Goal: Information Seeking & Learning: Understand process/instructions

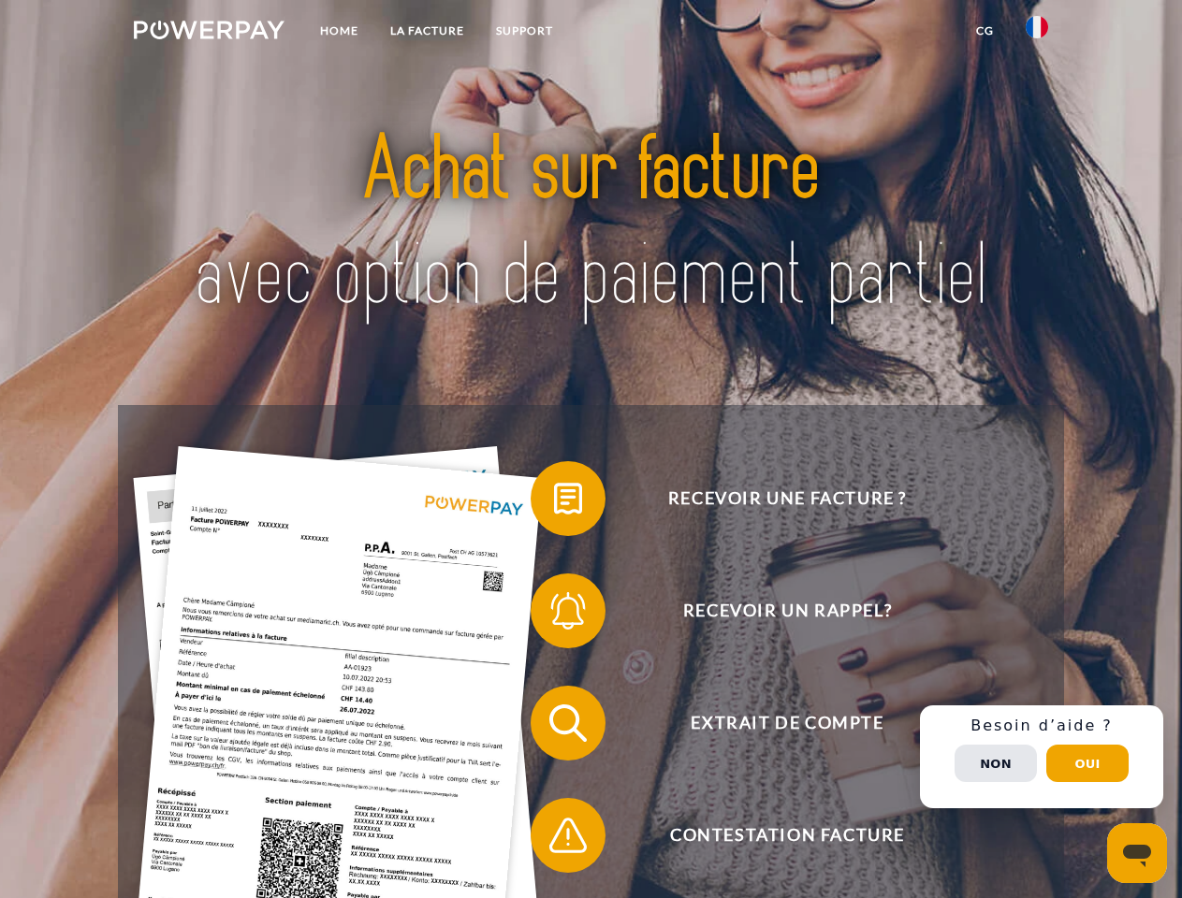
click at [209, 33] on img at bounding box center [209, 30] width 151 height 19
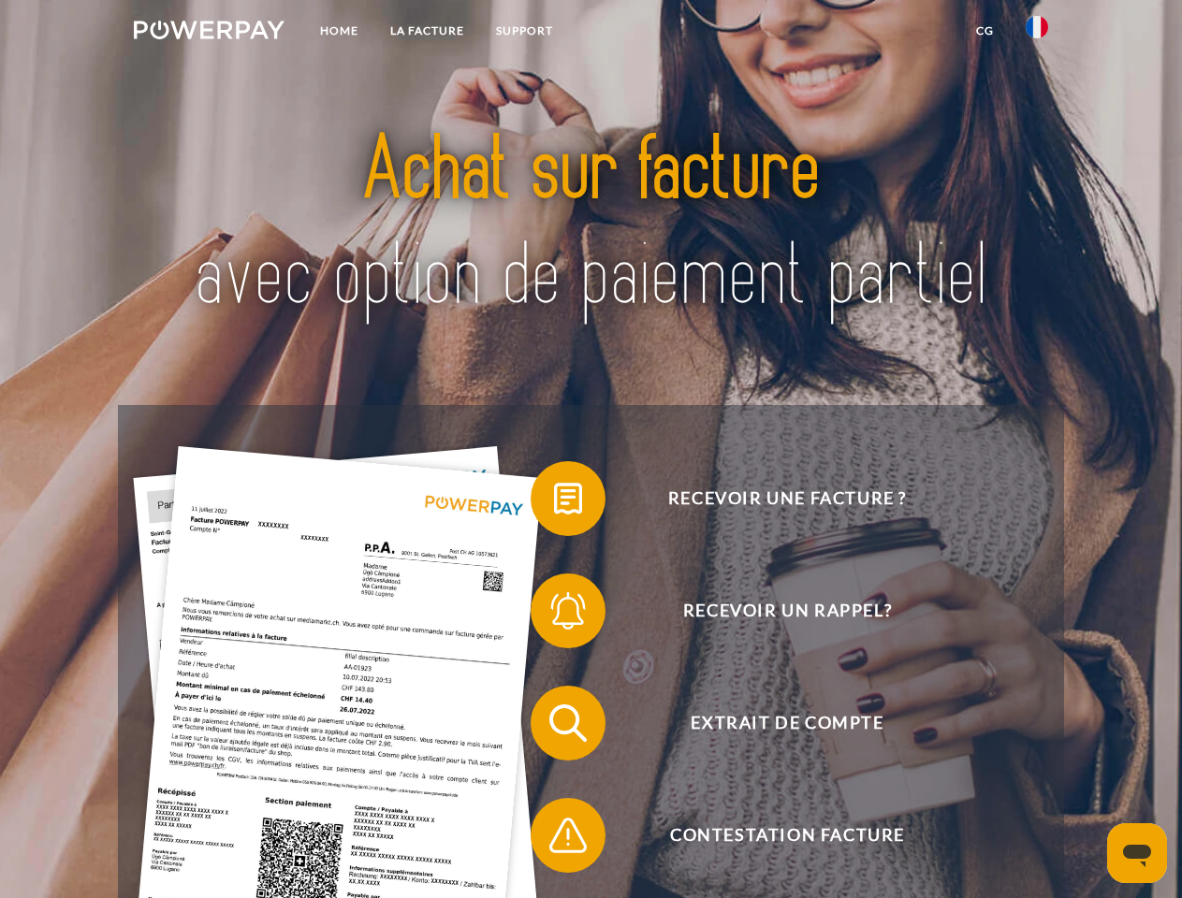
click at [1037, 33] on img at bounding box center [1037, 27] width 22 height 22
click at [984, 31] on link "CG" at bounding box center [985, 31] width 50 height 34
click at [554, 502] on span at bounding box center [540, 499] width 94 height 94
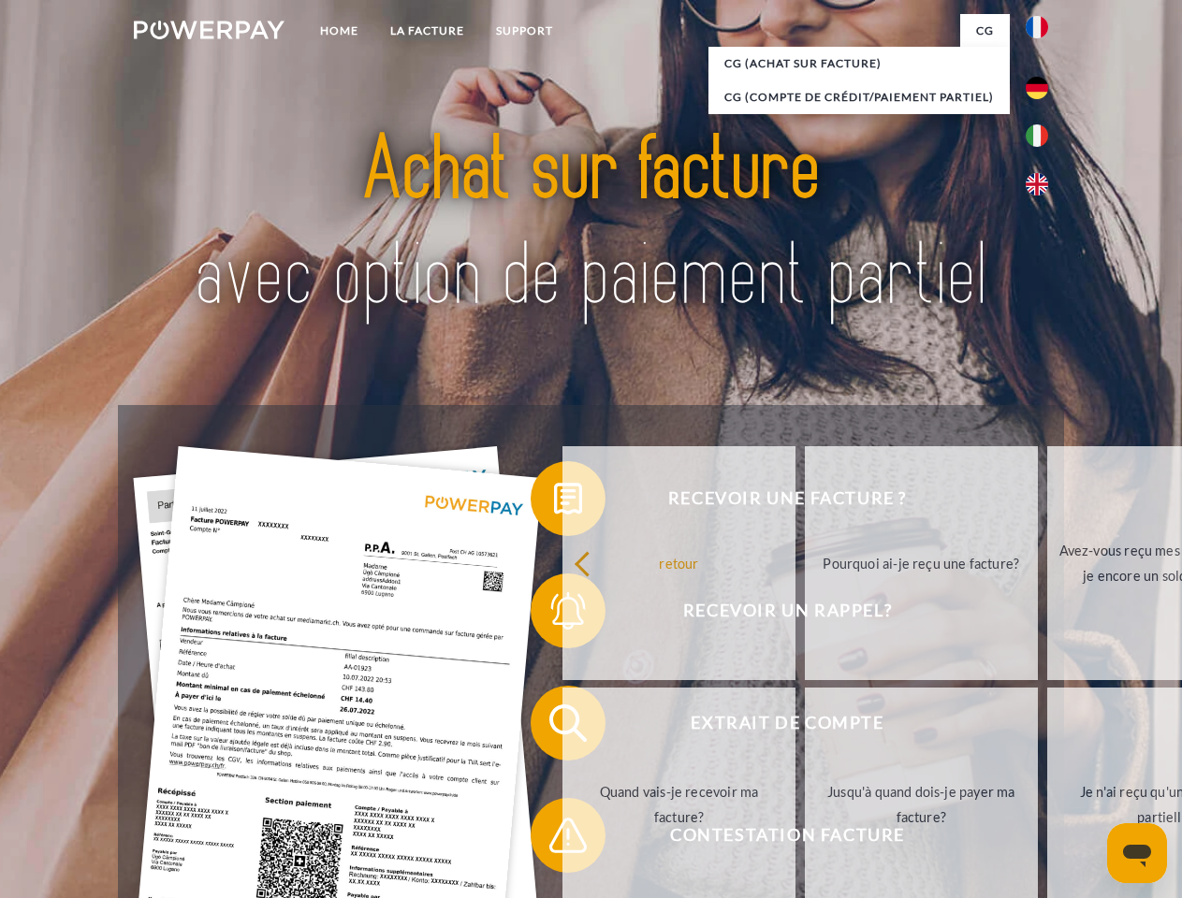
click at [554, 615] on div "Recevoir une facture ? Recevoir un rappel? Extrait de compte retour" at bounding box center [590, 779] width 945 height 749
click at [805, 727] on link "Jusqu'à quand dois-je payer ma facture?" at bounding box center [921, 805] width 233 height 234
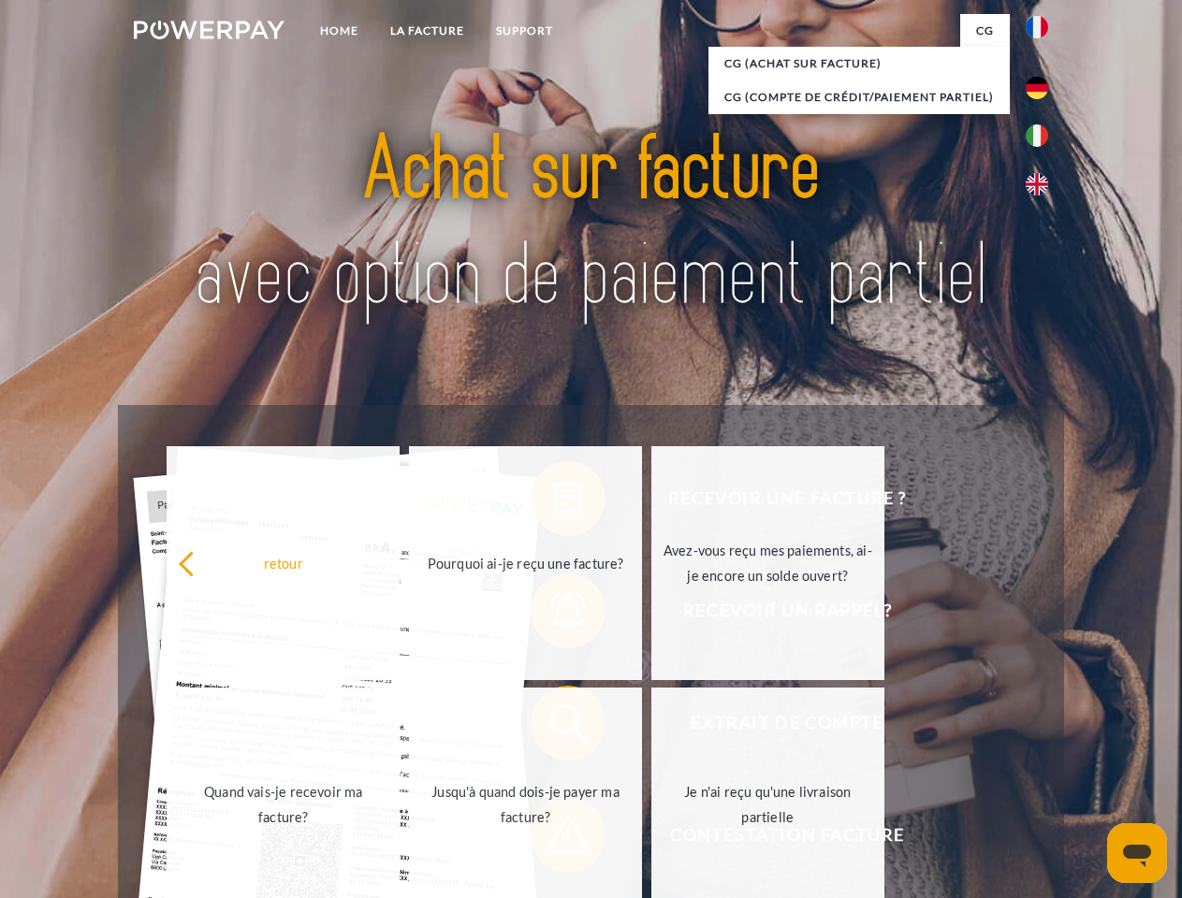
click at [554, 839] on span at bounding box center [540, 836] width 94 height 94
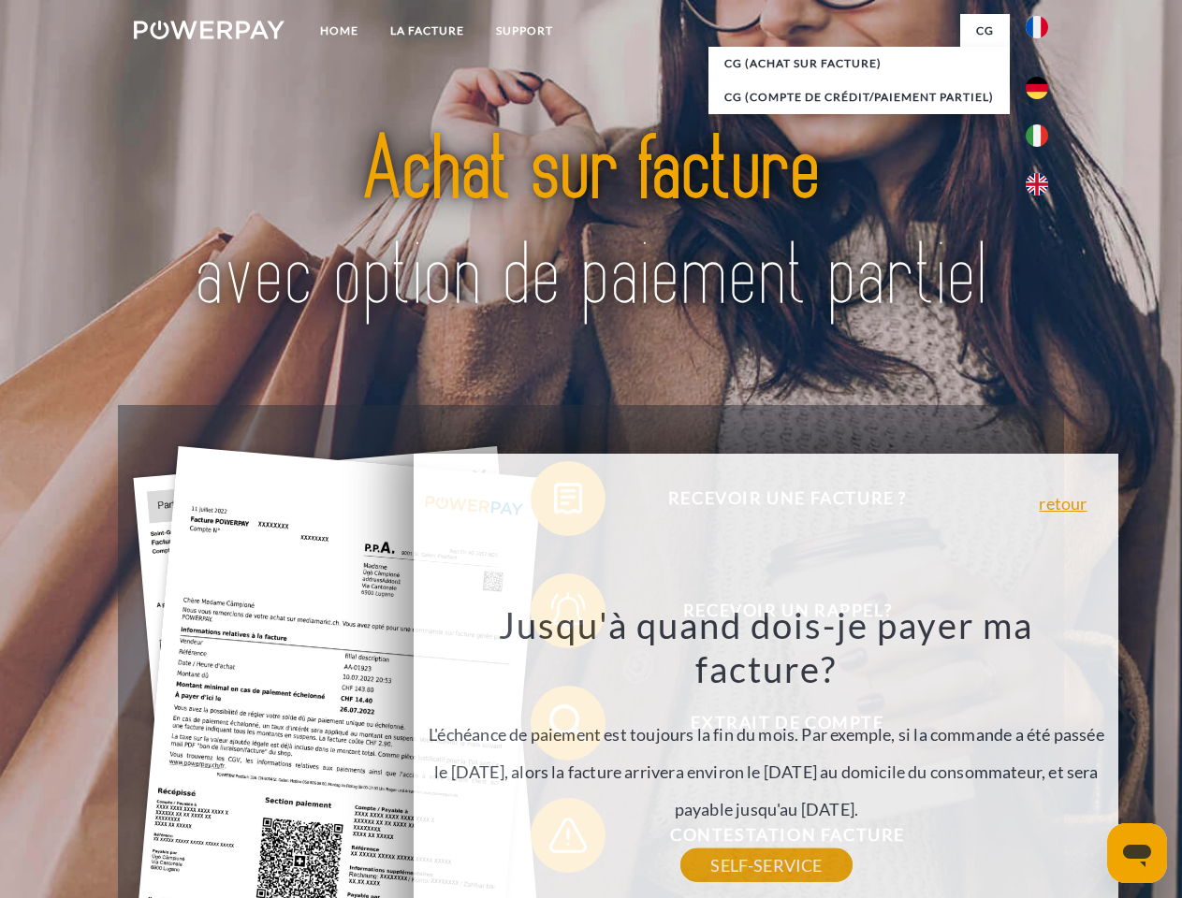
click at [1041, 757] on div "Recevoir une facture ? Recevoir un rappel? Extrait de compte retour" at bounding box center [590, 779] width 945 height 749
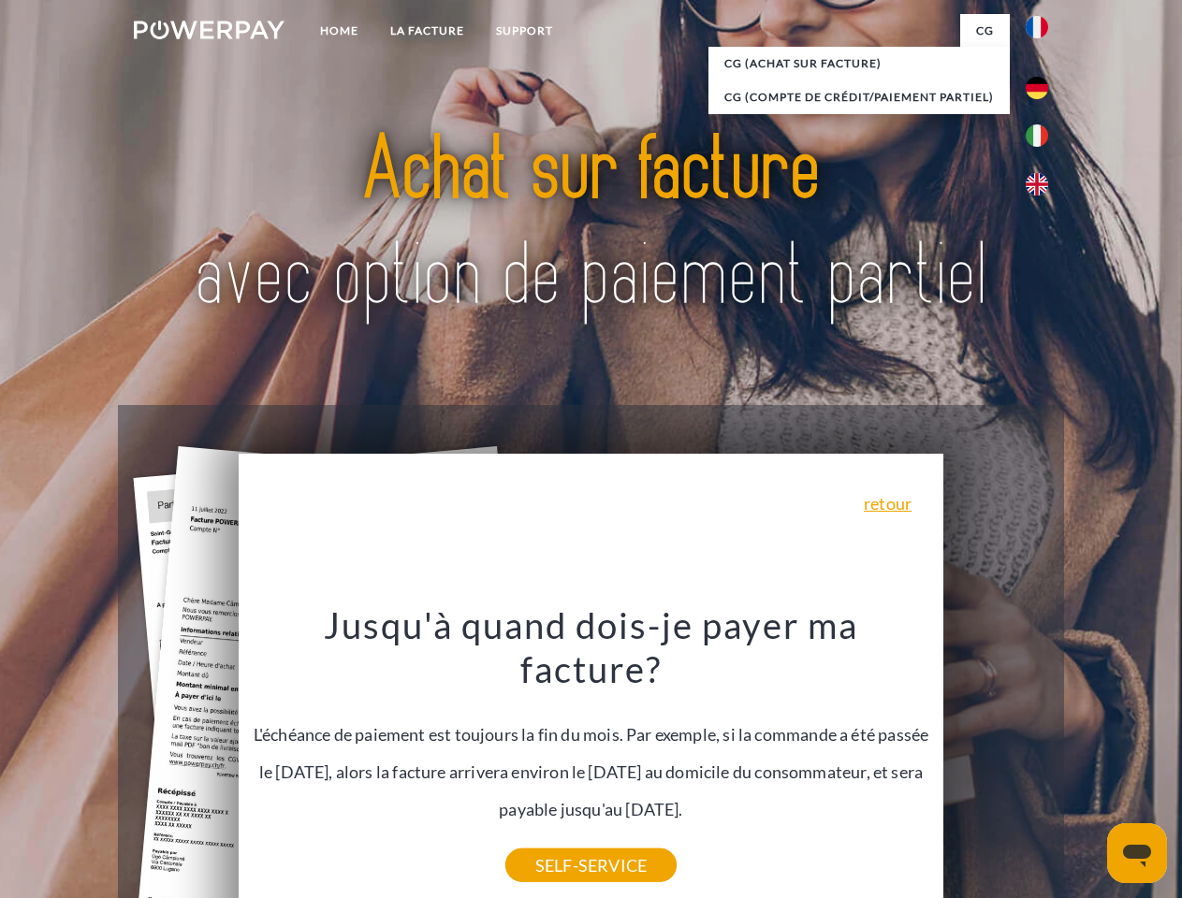
click at [996, 761] on span "Extrait de compte" at bounding box center [787, 723] width 458 height 75
click at [1087, 764] on header "Home LA FACTURE Support" at bounding box center [591, 646] width 1182 height 1292
